Goal: Task Accomplishment & Management: Use online tool/utility

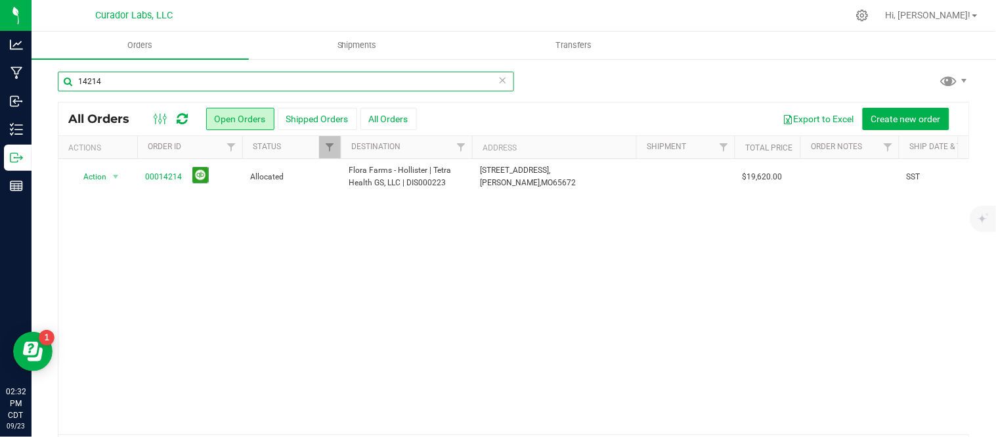
click at [150, 85] on input "14214" at bounding box center [286, 82] width 456 height 20
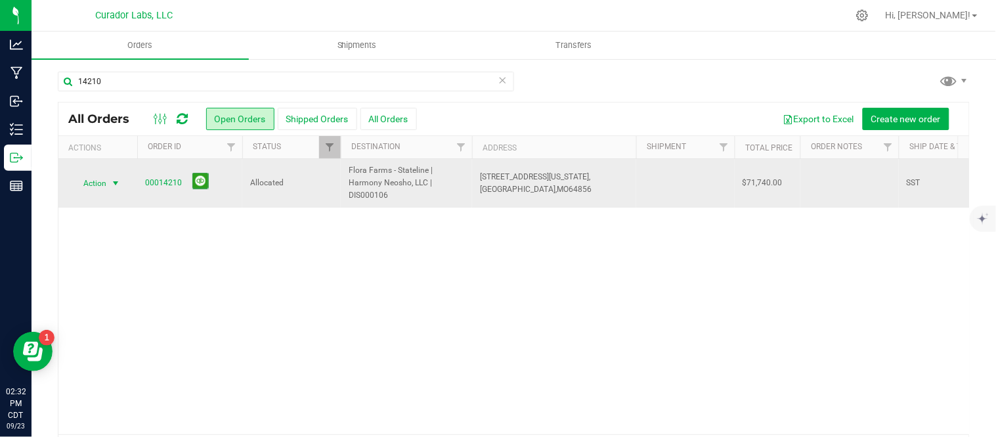
click at [106, 181] on span "Action" at bounding box center [89, 183] width 35 height 18
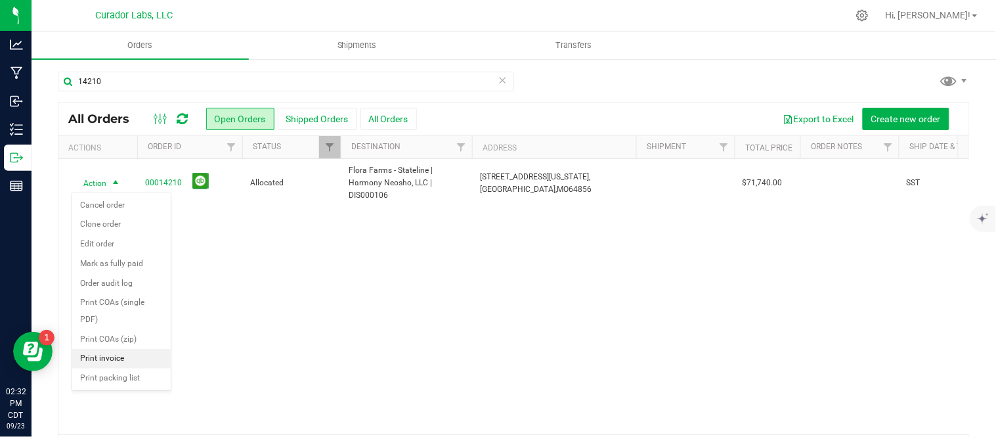
click at [106, 356] on li "Print invoice" at bounding box center [121, 359] width 98 height 20
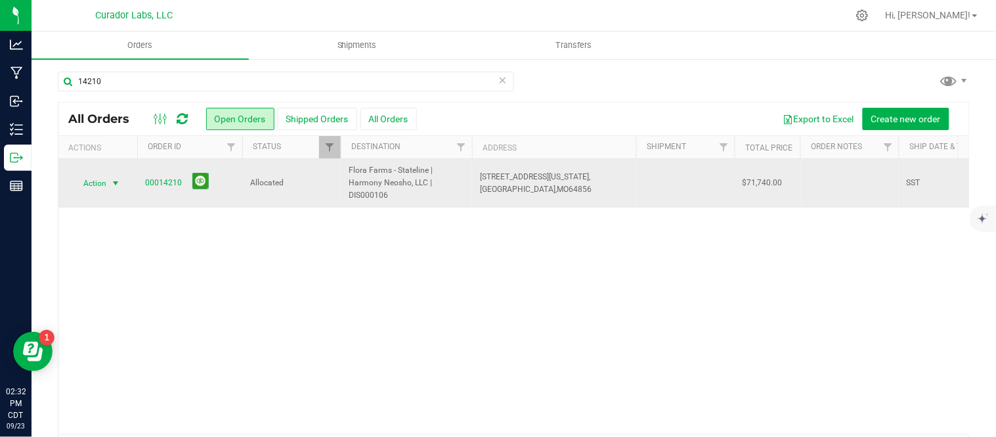
click at [98, 177] on span "Action" at bounding box center [89, 183] width 35 height 18
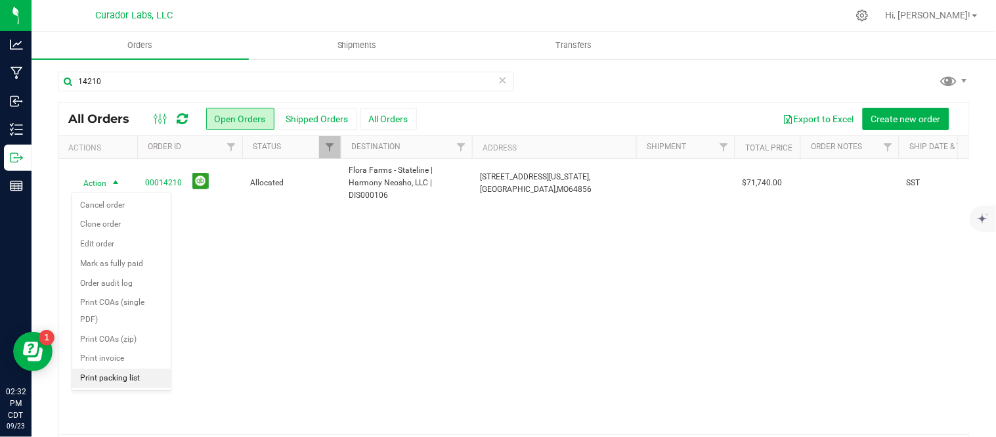
click at [118, 378] on li "Print packing list" at bounding box center [121, 378] width 98 height 20
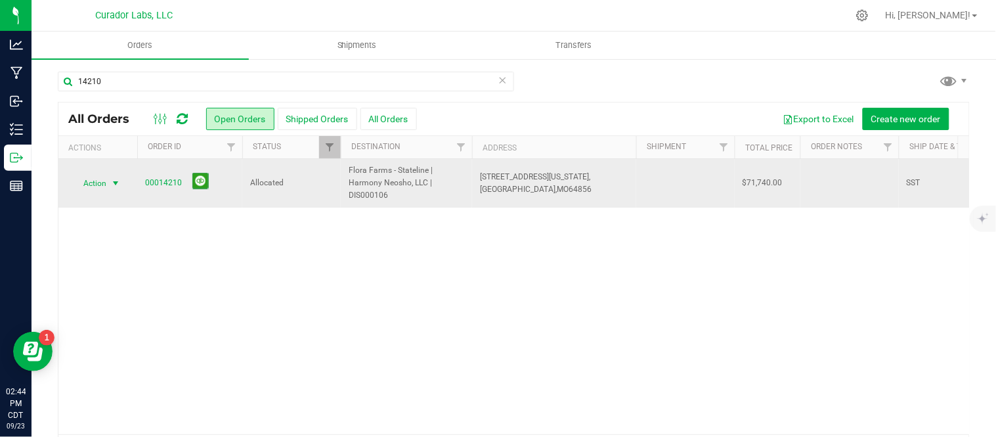
click at [100, 191] on span "Action" at bounding box center [89, 183] width 35 height 18
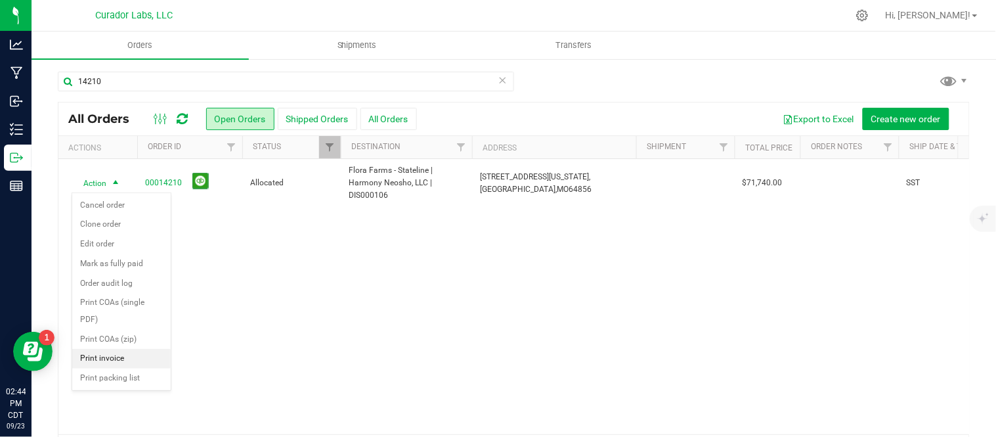
click at [108, 357] on li "Print invoice" at bounding box center [121, 359] width 98 height 20
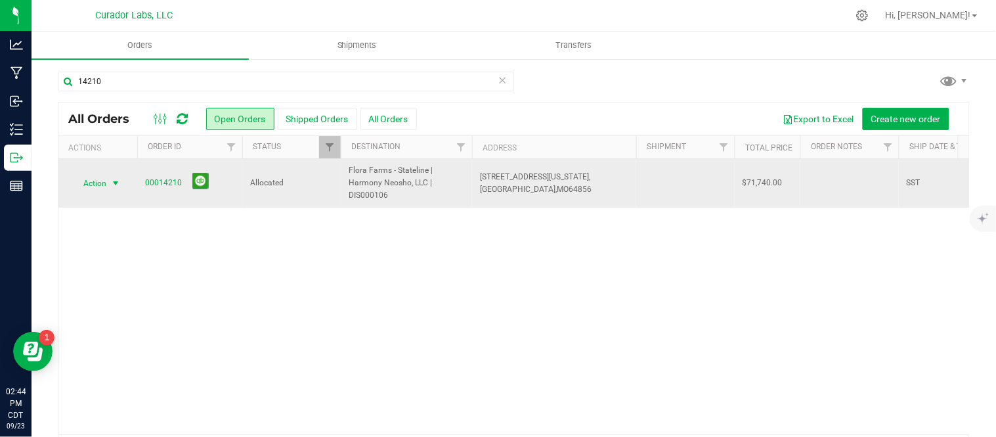
click at [95, 184] on span "Action" at bounding box center [89, 183] width 35 height 18
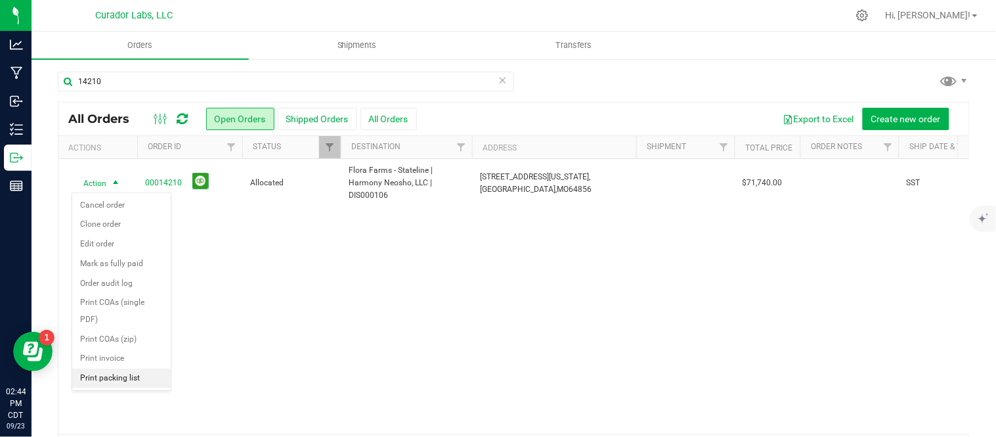
click at [90, 377] on li "Print packing list" at bounding box center [121, 378] width 98 height 20
click at [158, 96] on div "14210" at bounding box center [286, 87] width 456 height 30
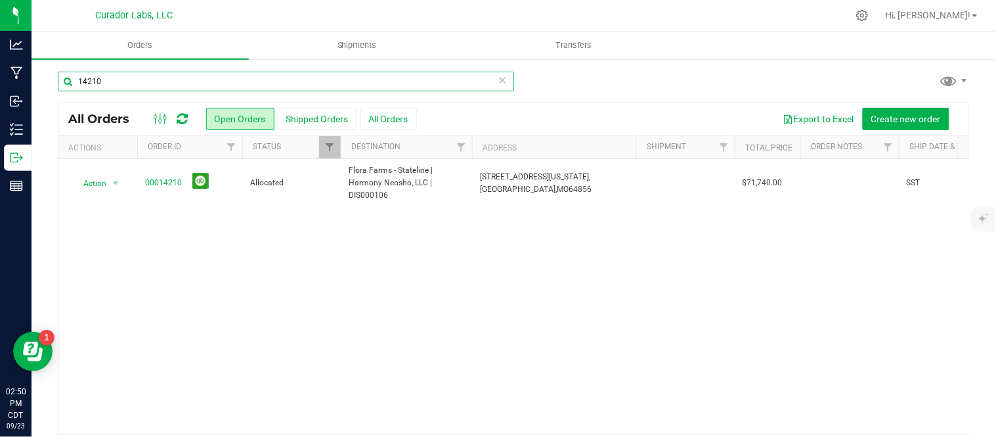
click at [158, 86] on input "14210" at bounding box center [286, 82] width 456 height 20
type input "14227"
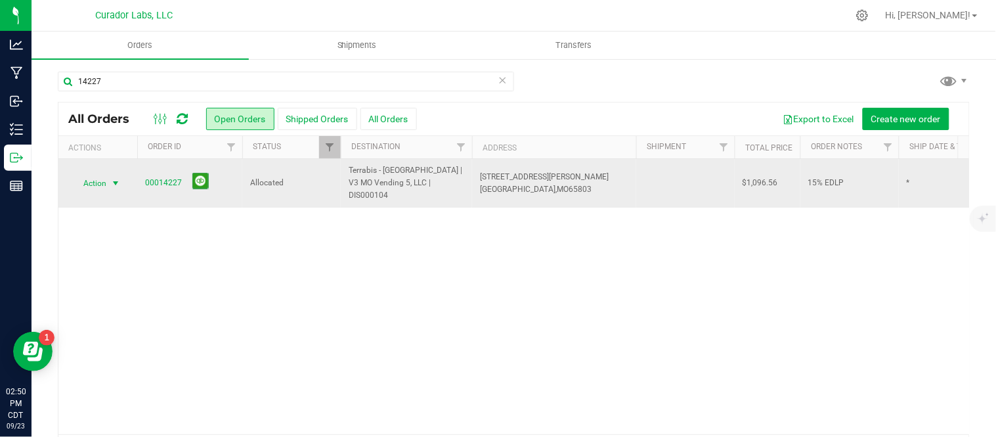
click at [83, 179] on span "Action" at bounding box center [89, 183] width 35 height 18
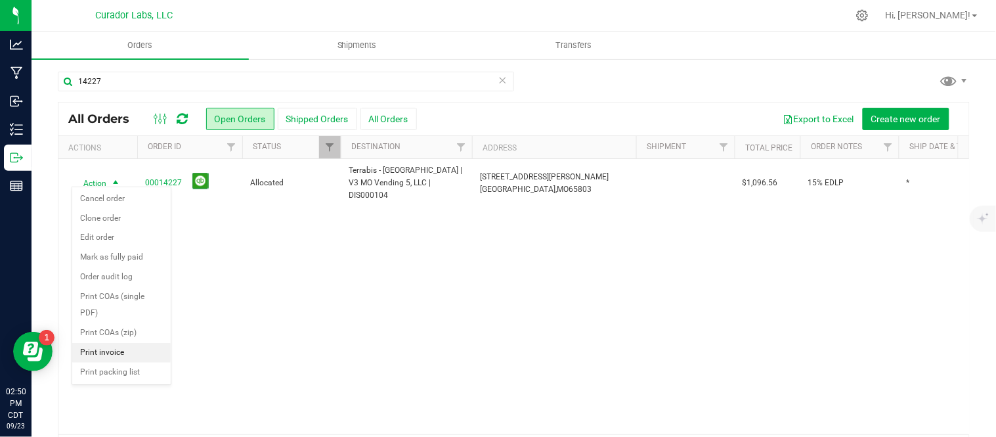
click at [131, 356] on li "Print invoice" at bounding box center [121, 353] width 98 height 20
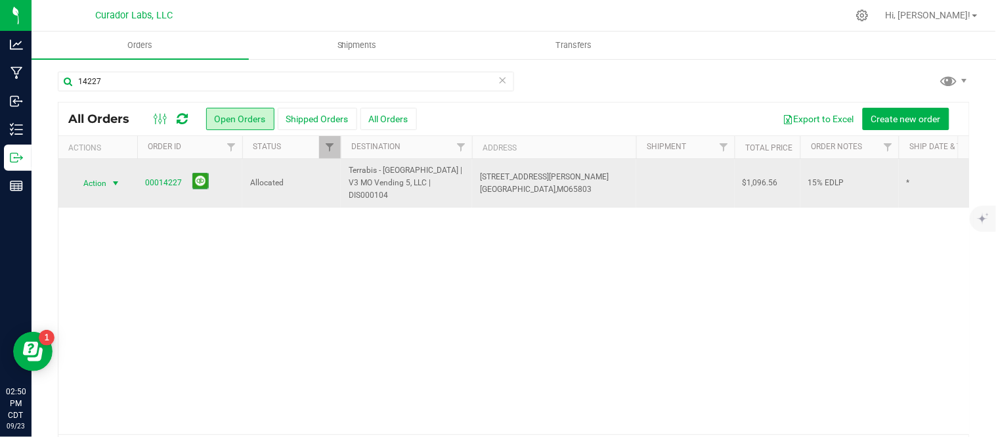
click at [118, 178] on span "select" at bounding box center [115, 183] width 11 height 11
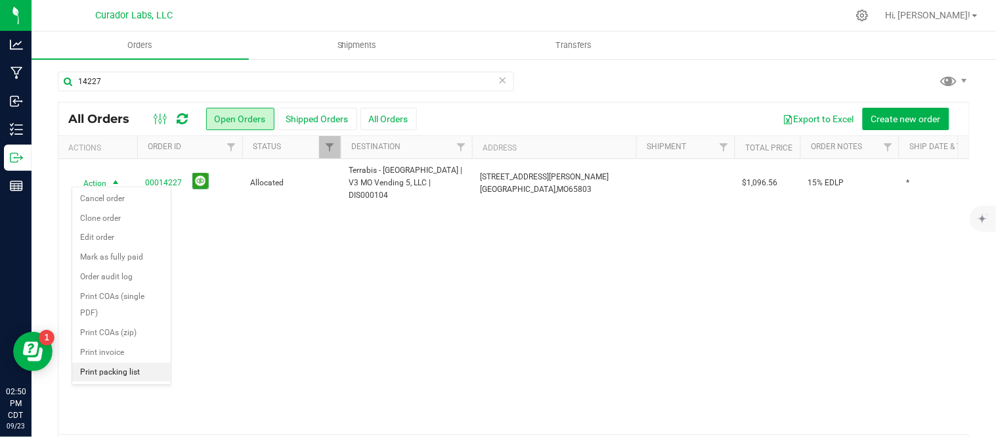
click at [133, 370] on li "Print packing list" at bounding box center [121, 372] width 98 height 20
